Goal: Task Accomplishment & Management: Use online tool/utility

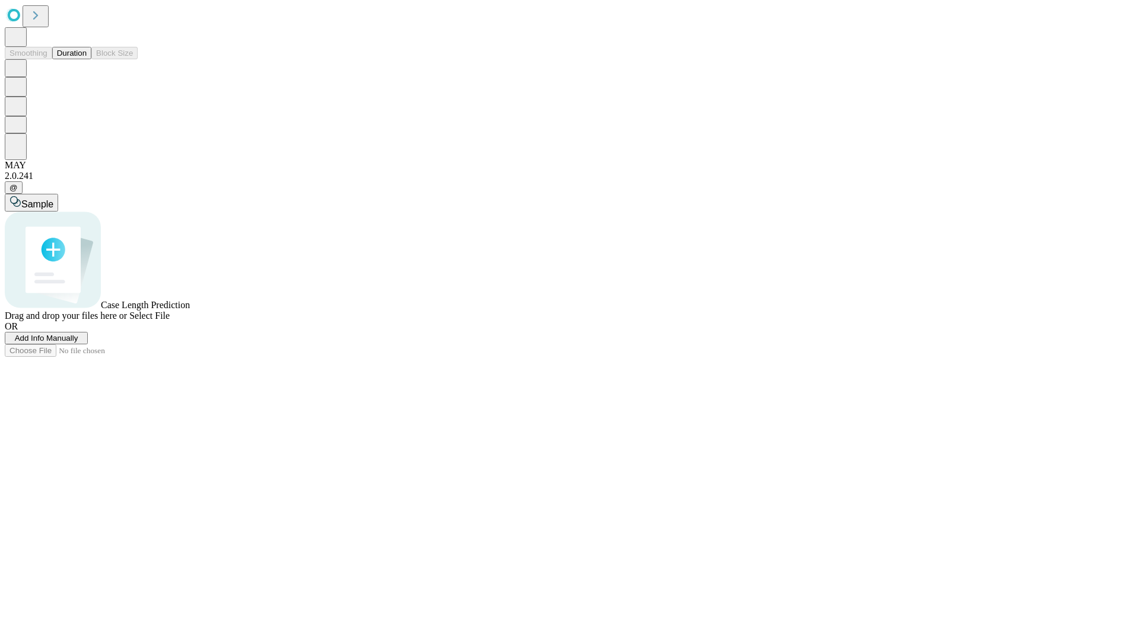
click at [87, 59] on button "Duration" at bounding box center [71, 53] width 39 height 12
click at [170, 321] on span "Select File" at bounding box center [149, 316] width 40 height 10
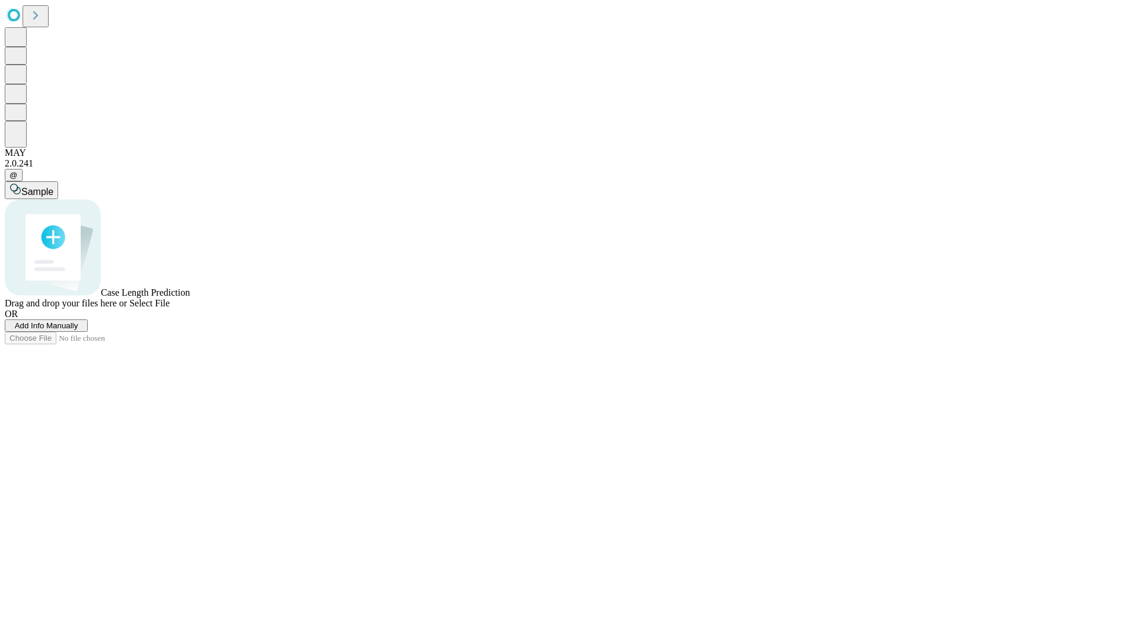
click at [170, 308] on span "Select File" at bounding box center [149, 303] width 40 height 10
